Goal: Communication & Community: Connect with others

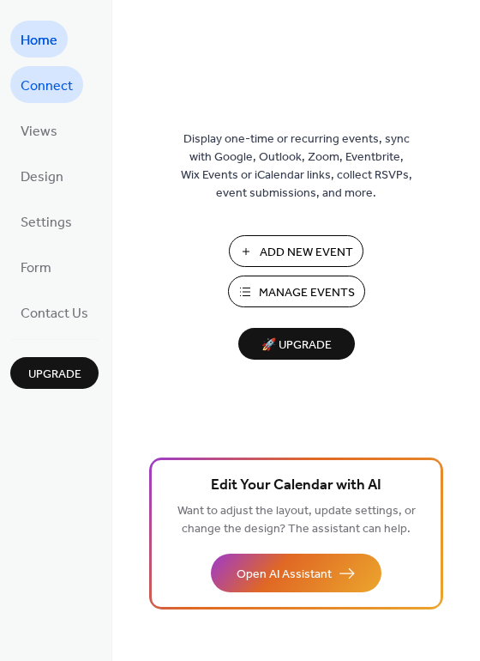
click at [43, 82] on span "Connect" at bounding box center [47, 86] width 52 height 27
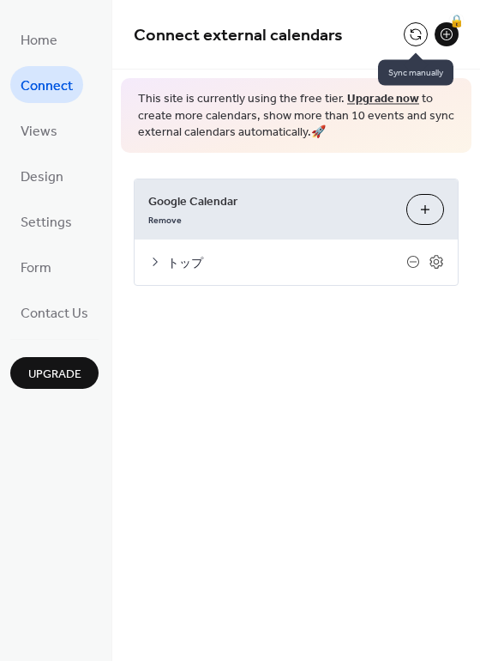
click at [414, 32] on button at bounding box center [416, 34] width 24 height 24
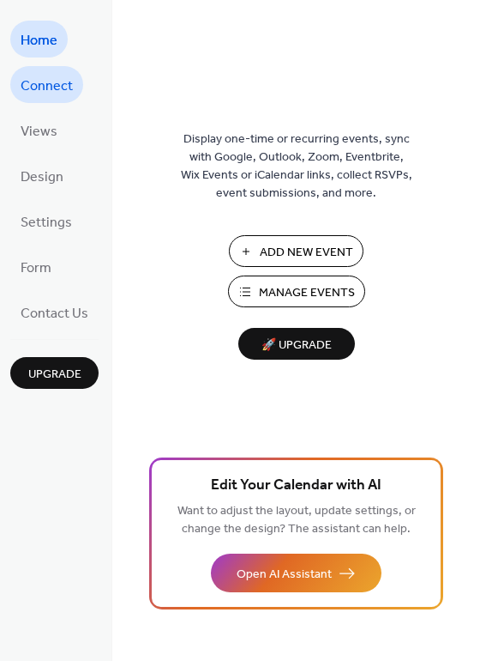
click at [36, 77] on span "Connect" at bounding box center [47, 86] width 52 height 27
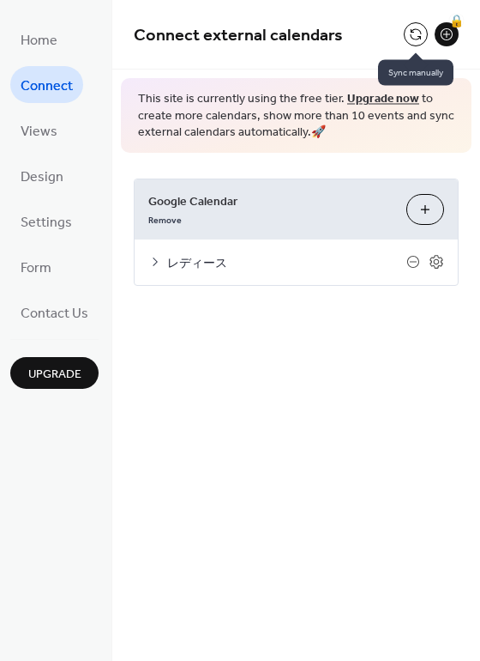
click at [417, 39] on button at bounding box center [416, 34] width 24 height 24
click at [411, 32] on button at bounding box center [416, 34] width 24 height 24
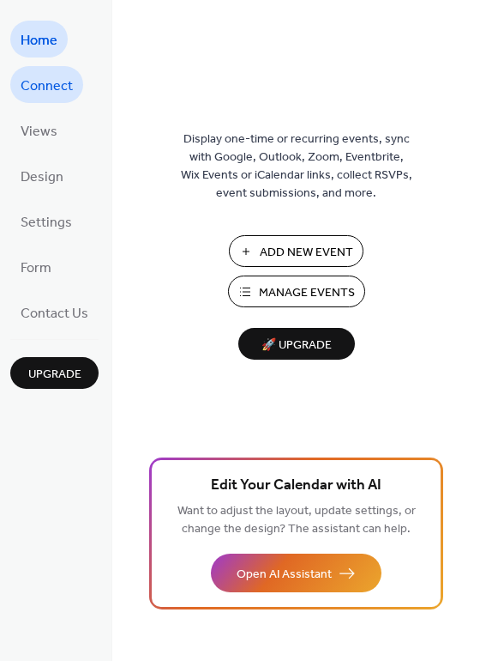
click at [55, 88] on span "Connect" at bounding box center [47, 86] width 52 height 27
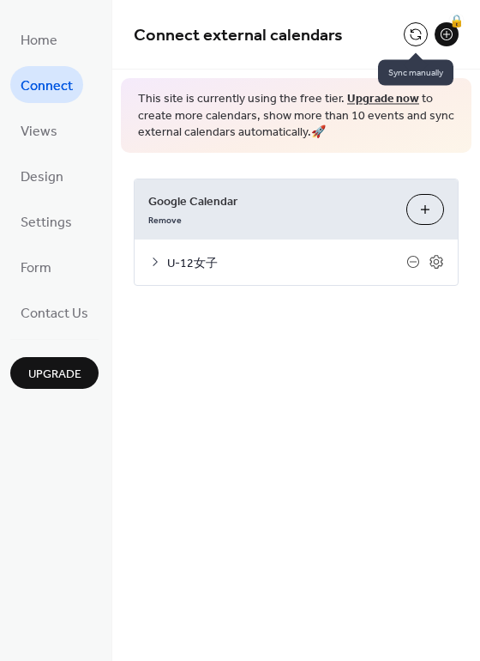
click at [420, 34] on button at bounding box center [416, 34] width 24 height 24
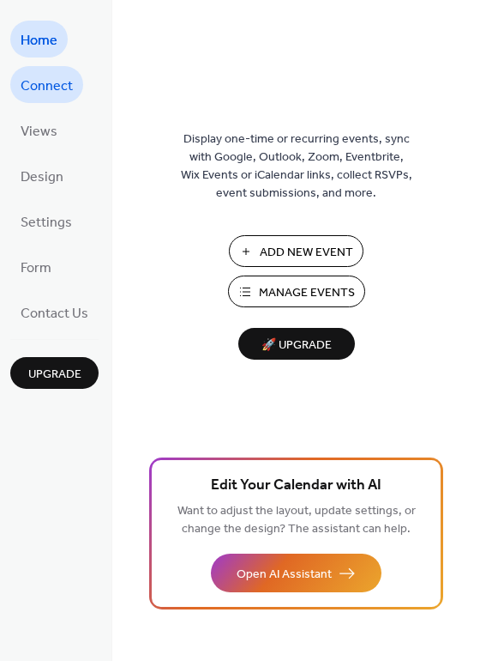
click at [53, 80] on span "Connect" at bounding box center [47, 86] width 52 height 27
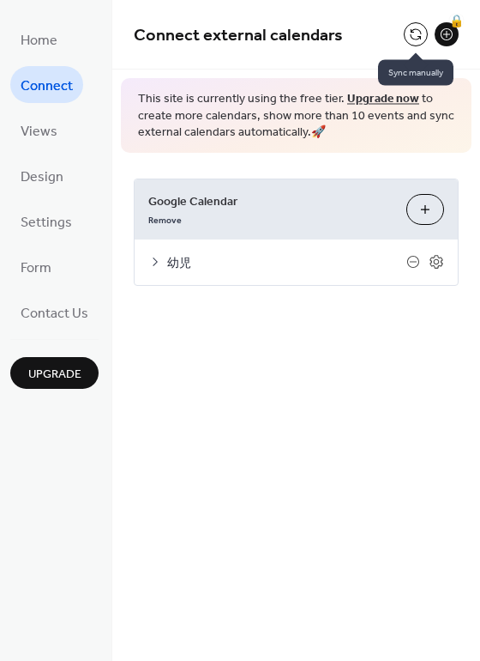
click at [410, 33] on button at bounding box center [416, 34] width 24 height 24
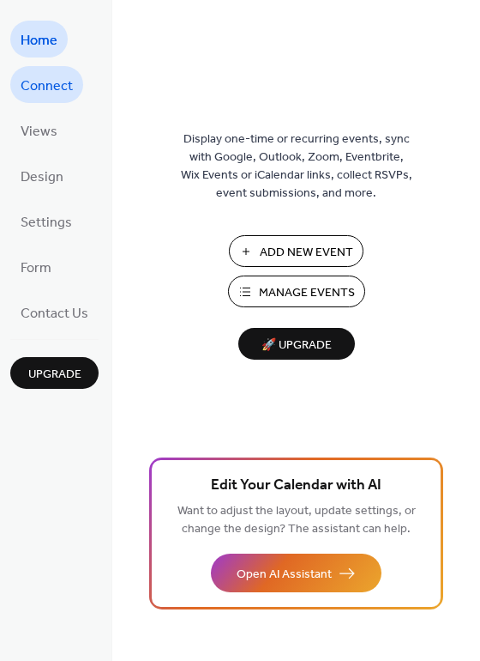
click at [61, 83] on span "Connect" at bounding box center [47, 86] width 52 height 27
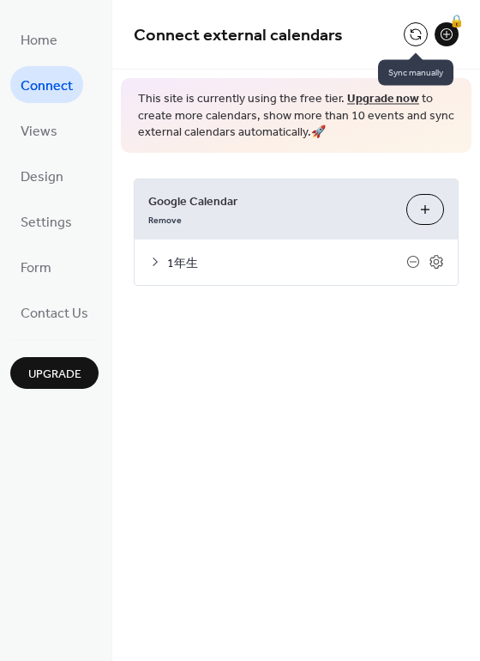
click at [417, 30] on button at bounding box center [416, 34] width 24 height 24
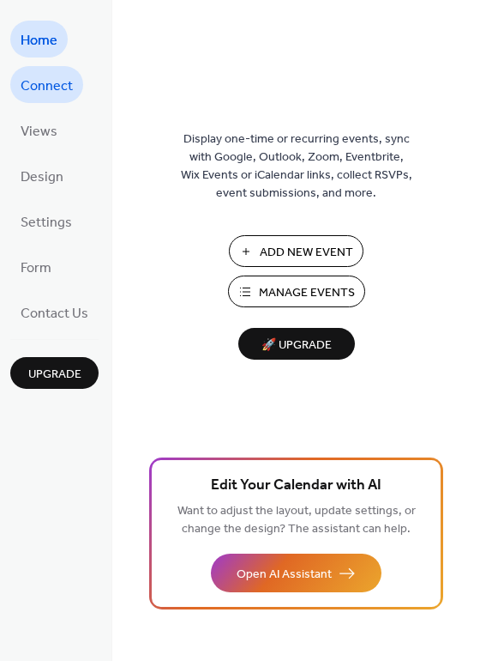
click at [57, 87] on span "Connect" at bounding box center [47, 86] width 52 height 27
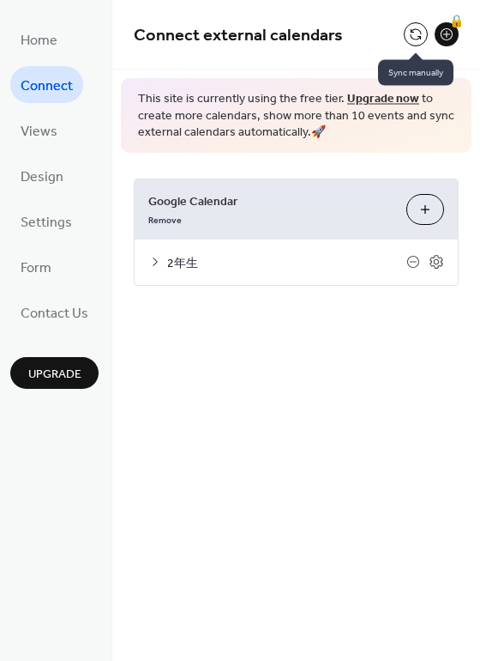
click at [411, 31] on button at bounding box center [416, 34] width 24 height 24
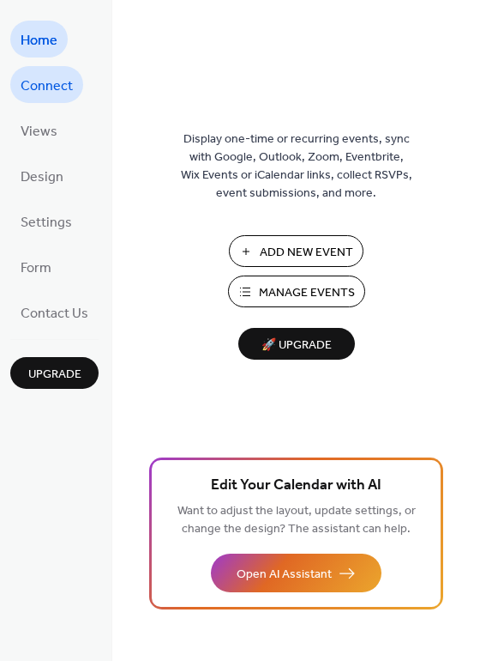
click at [71, 86] on span "Connect" at bounding box center [47, 86] width 52 height 27
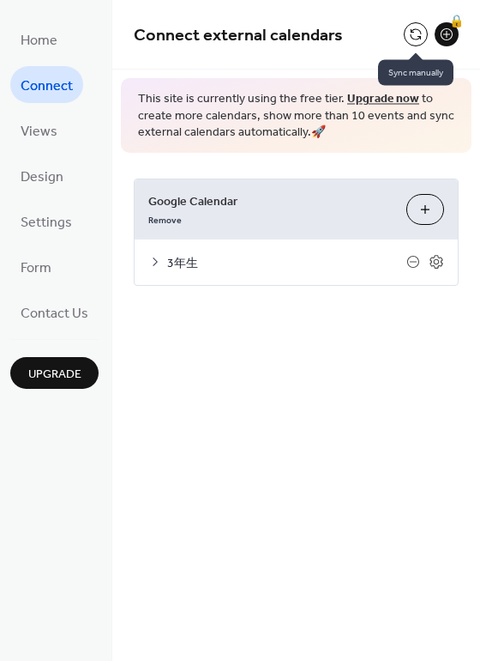
click at [413, 33] on button at bounding box center [416, 34] width 24 height 24
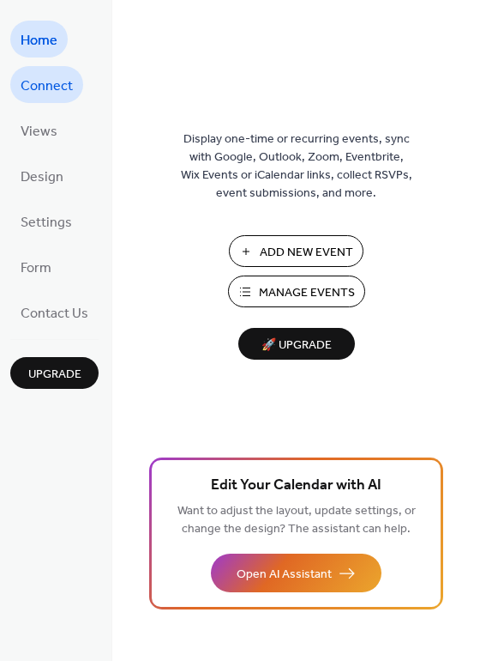
click at [52, 77] on span "Connect" at bounding box center [47, 86] width 52 height 27
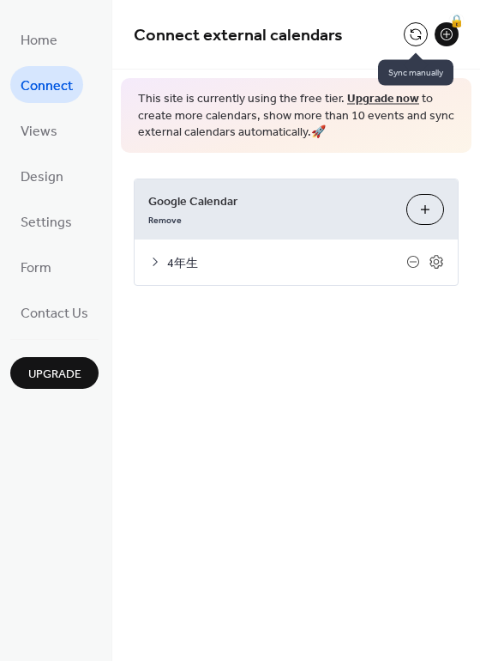
click at [415, 32] on button at bounding box center [416, 34] width 24 height 24
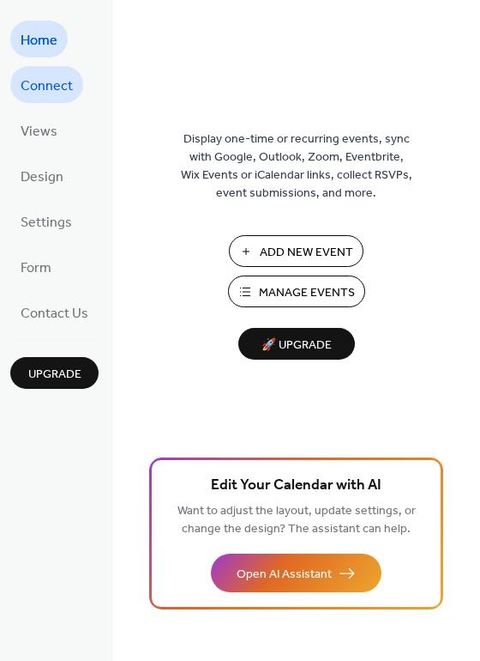
click at [59, 82] on span "Connect" at bounding box center [47, 86] width 52 height 27
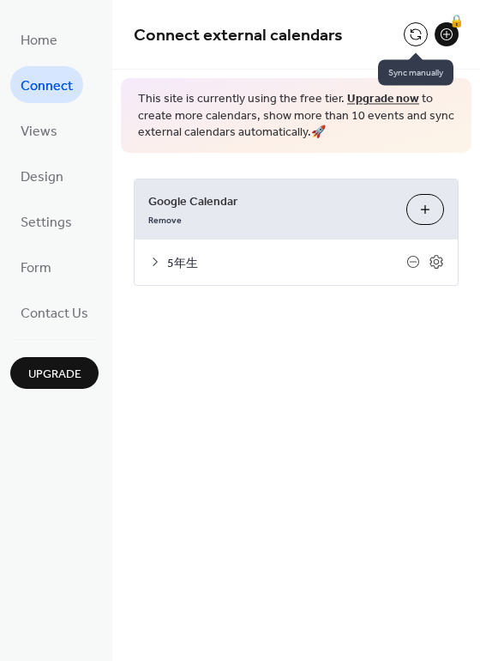
click at [410, 35] on button at bounding box center [416, 34] width 24 height 24
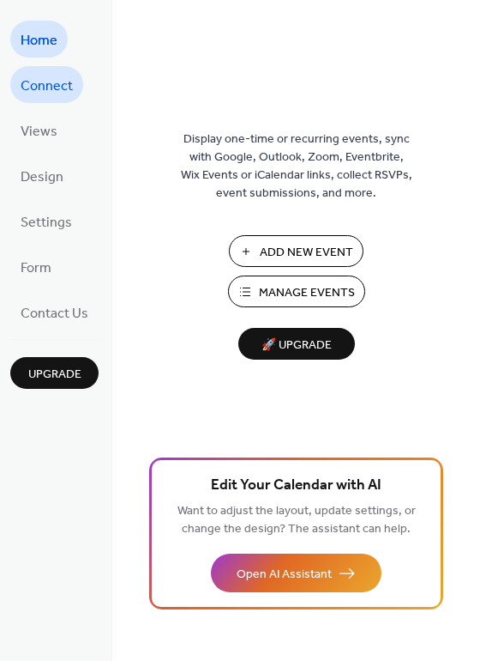
click at [35, 81] on span "Connect" at bounding box center [47, 86] width 52 height 27
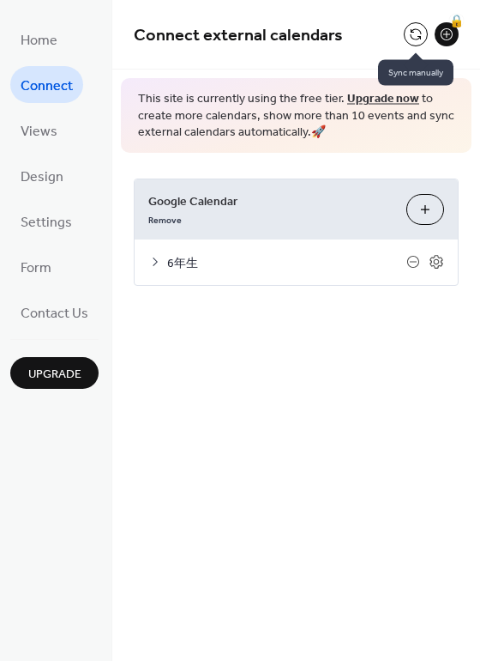
click at [423, 26] on button at bounding box center [416, 34] width 24 height 24
